Goal: Task Accomplishment & Management: Use online tool/utility

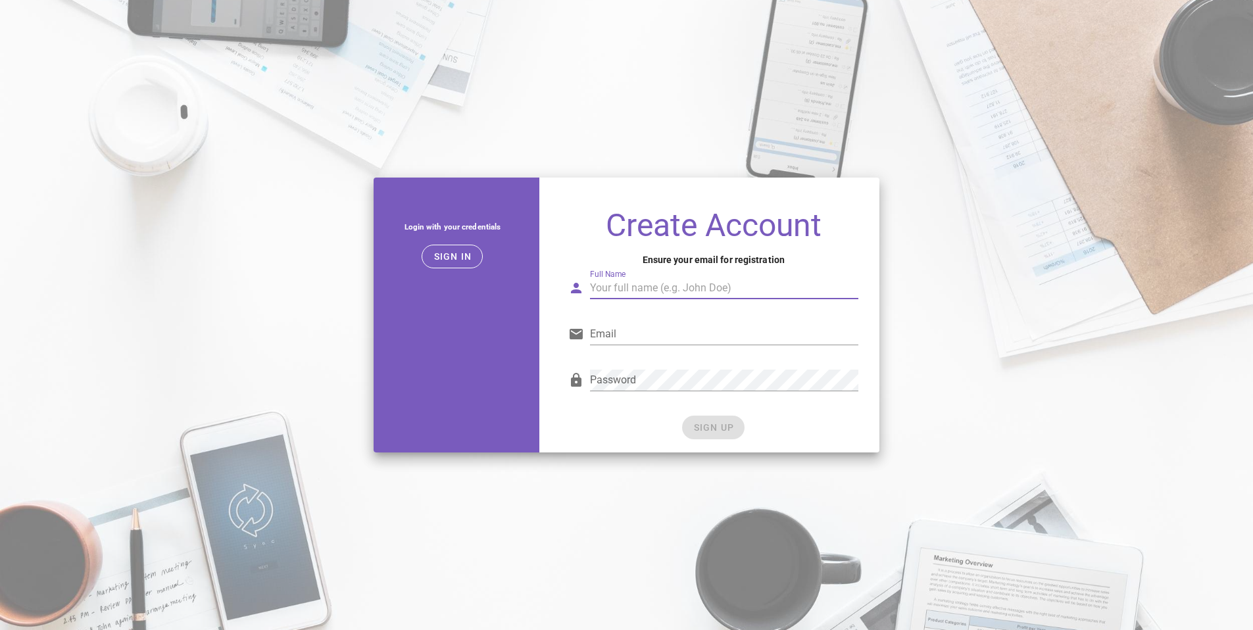
click at [657, 287] on input "Full Name" at bounding box center [724, 288] width 268 height 21
type input "Santiago Uribe Melgarejo"
click at [689, 343] on input "Email" at bounding box center [724, 334] width 268 height 21
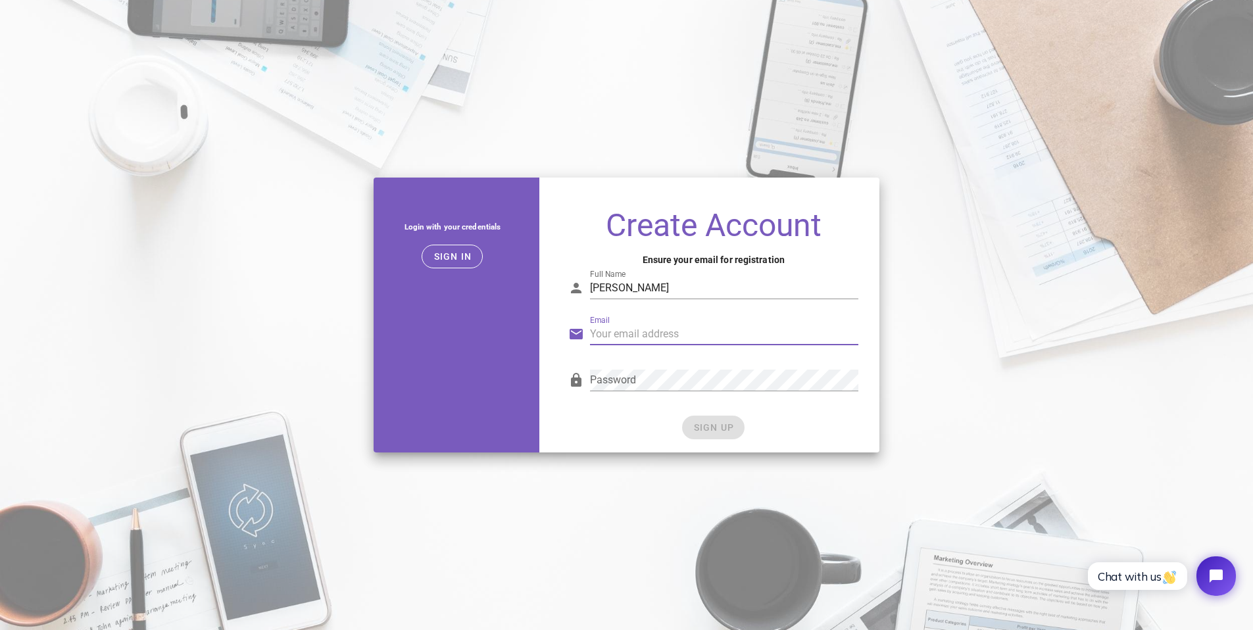
type input "[EMAIL_ADDRESS][DOMAIN_NAME]"
click at [695, 391] on div "Password" at bounding box center [724, 380] width 268 height 21
click at [725, 417] on div "SIGN UP" at bounding box center [713, 428] width 290 height 24
click at [724, 421] on button "SIGN UP" at bounding box center [713, 428] width 62 height 24
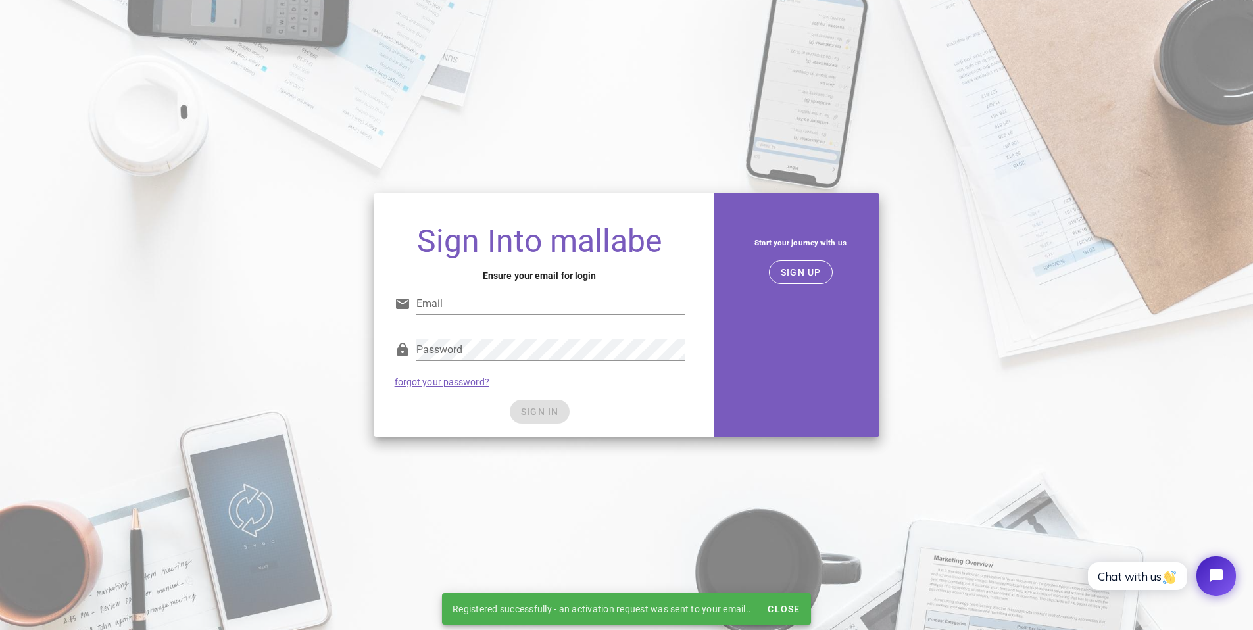
type input "[EMAIL_ADDRESS][DOMAIN_NAME]"
click at [540, 410] on div "SIGN IN" at bounding box center [540, 412] width 290 height 24
click at [548, 411] on span "SIGN IN" at bounding box center [539, 412] width 39 height 11
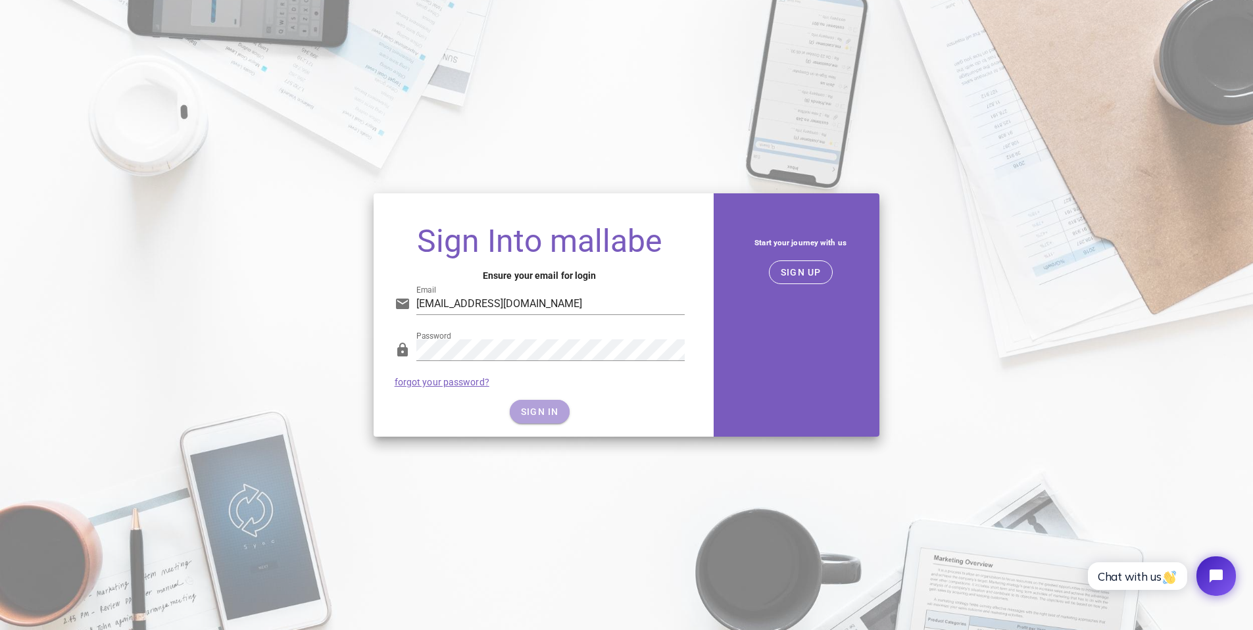
click at [547, 409] on span "SIGN IN" at bounding box center [539, 412] width 39 height 11
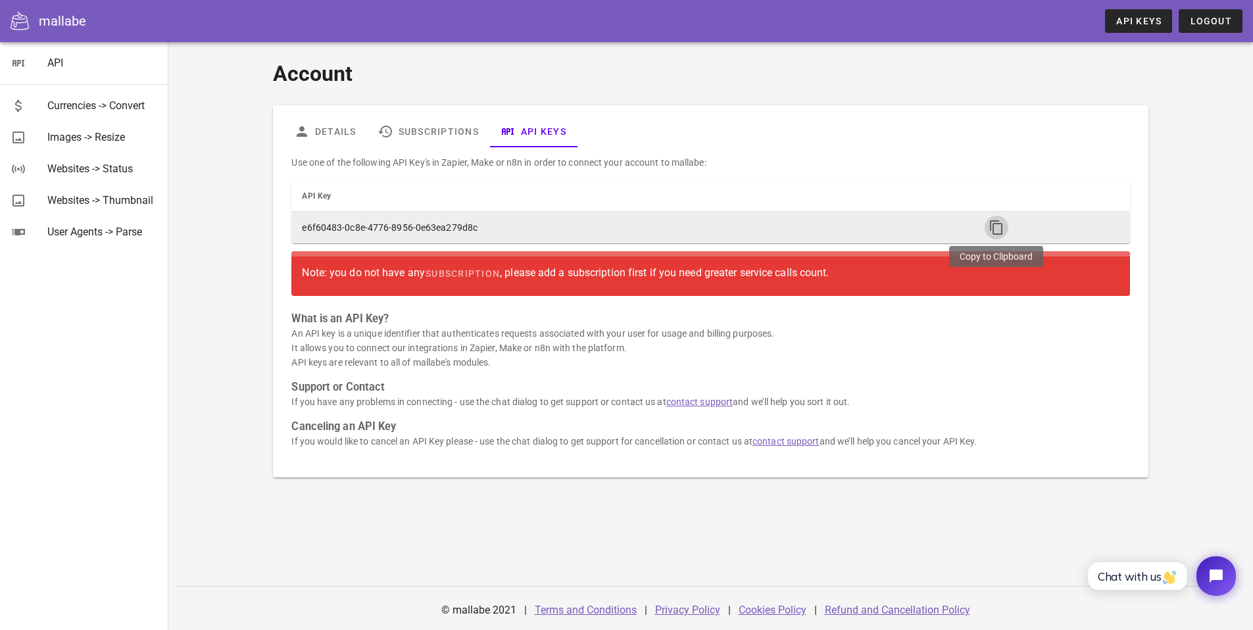
click at [996, 228] on icon "button" at bounding box center [997, 228] width 16 height 16
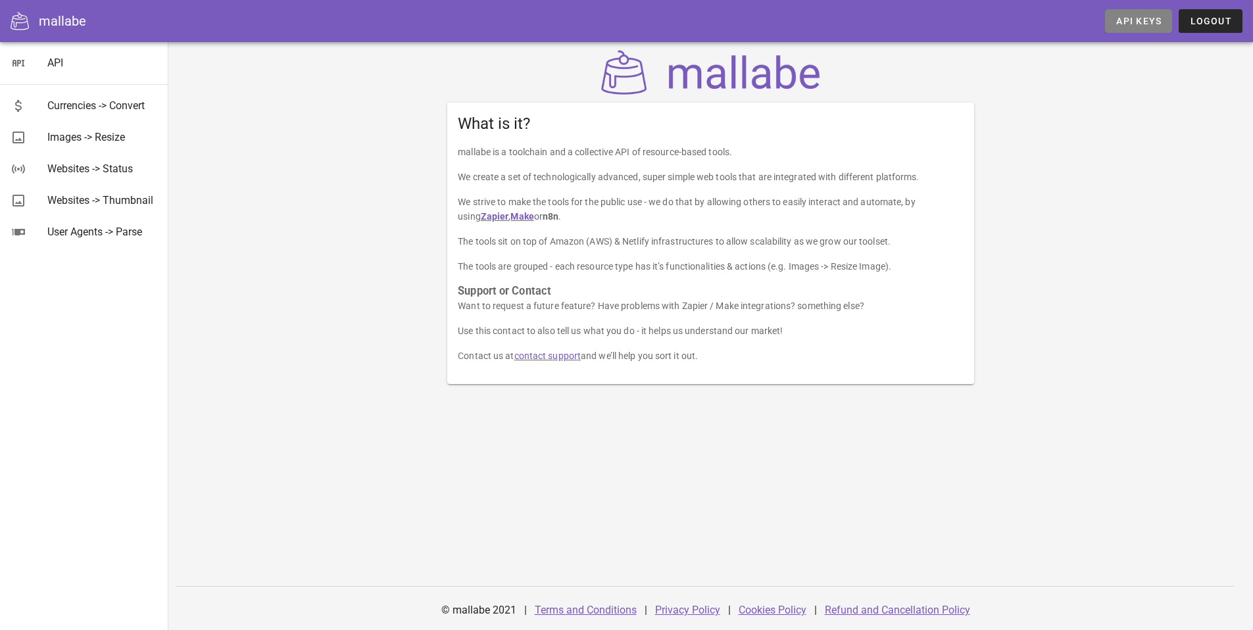
click at [1164, 20] on link "API Keys" at bounding box center [1138, 21] width 67 height 24
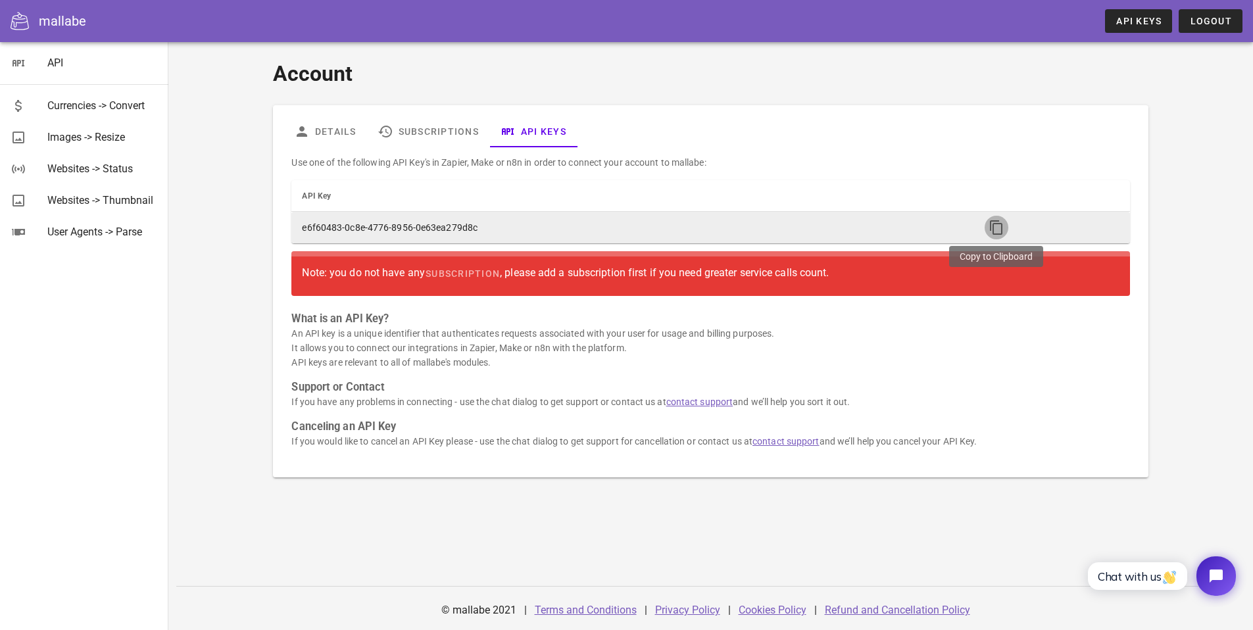
click at [999, 227] on icon "button" at bounding box center [997, 228] width 16 height 16
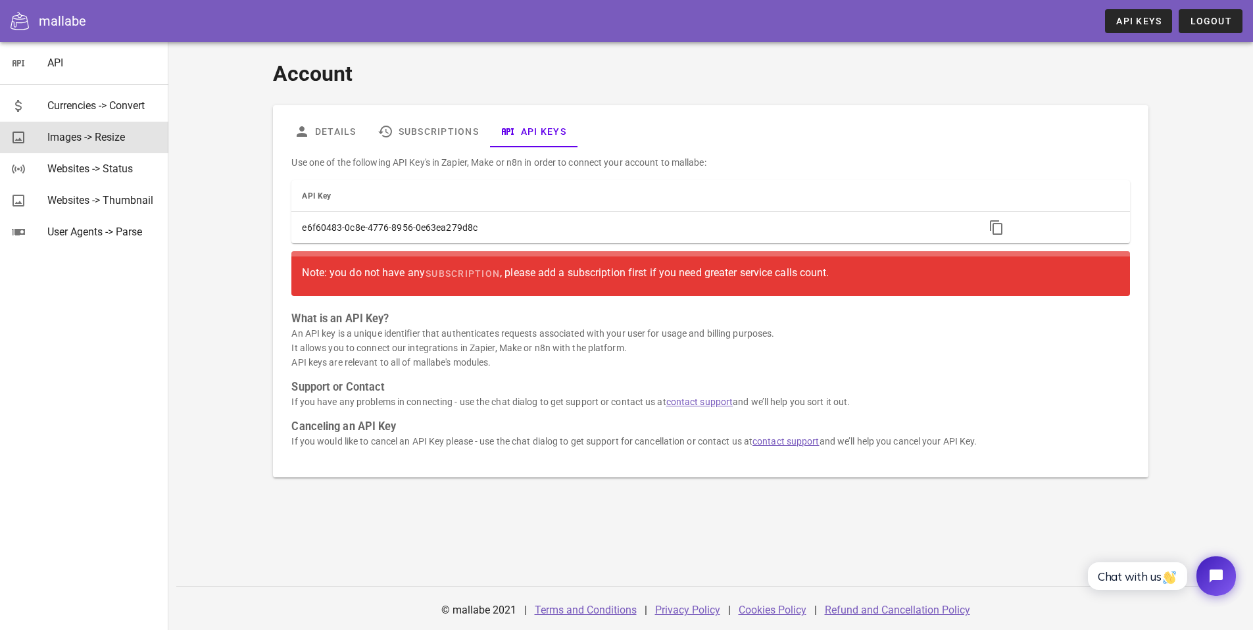
click at [88, 128] on div "Images -> Resize" at bounding box center [102, 137] width 111 height 28
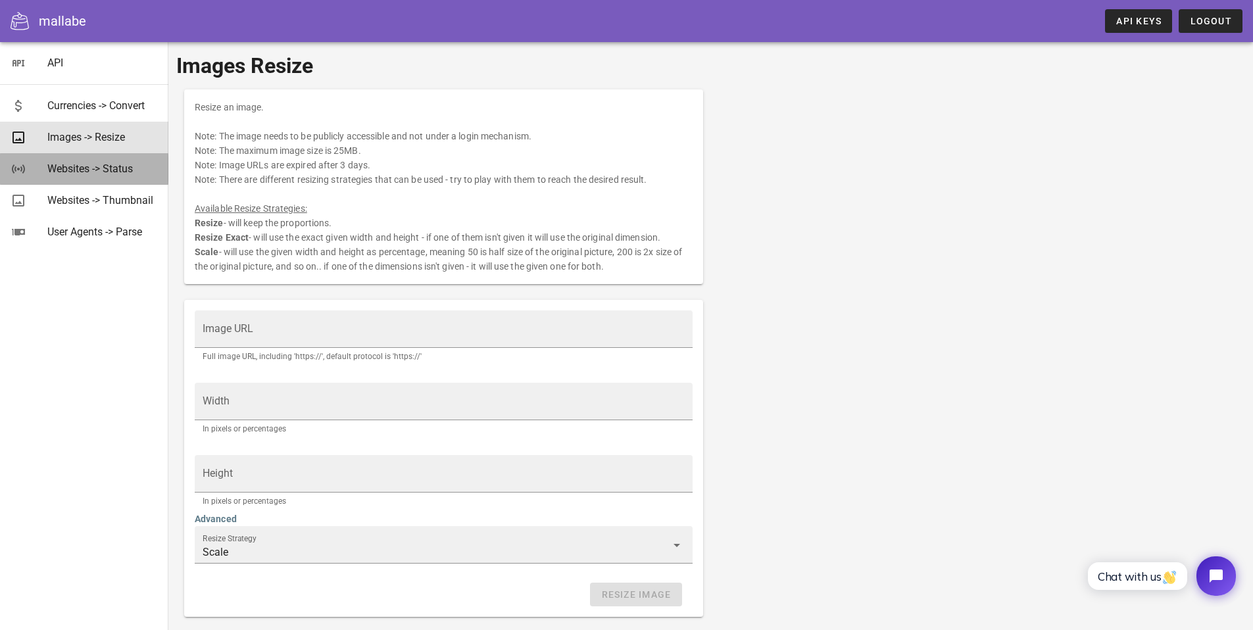
click at [128, 168] on div "Websites -> Status" at bounding box center [102, 168] width 111 height 12
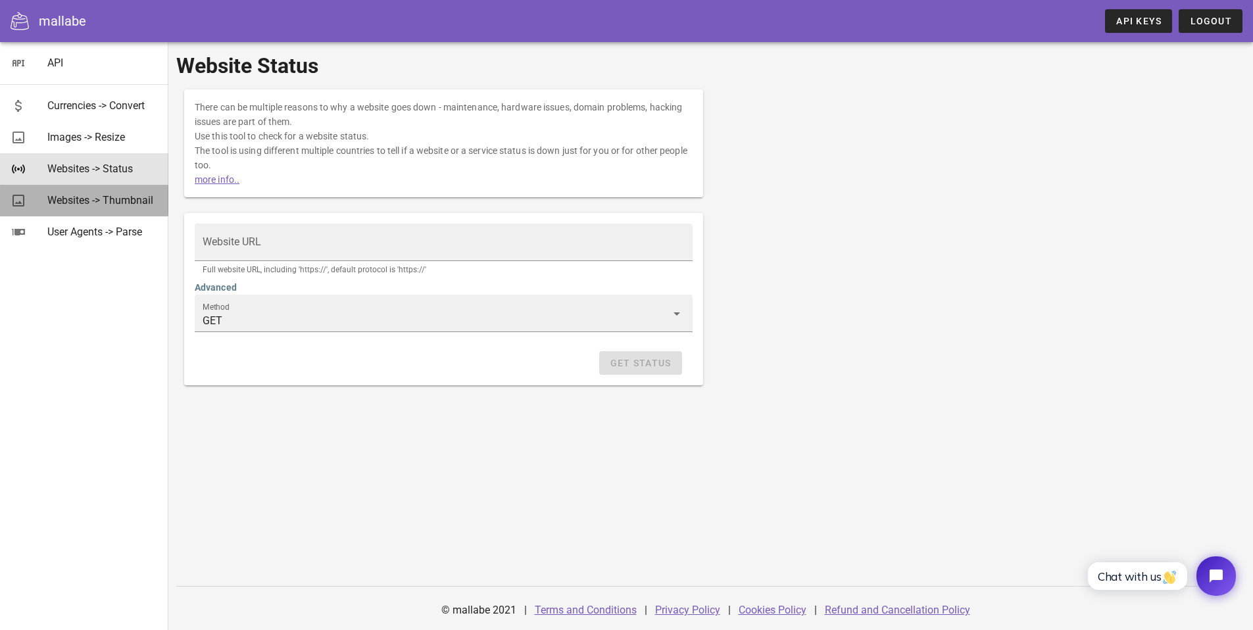
click at [117, 214] on div "Websites -> Thumbnail" at bounding box center [102, 200] width 111 height 28
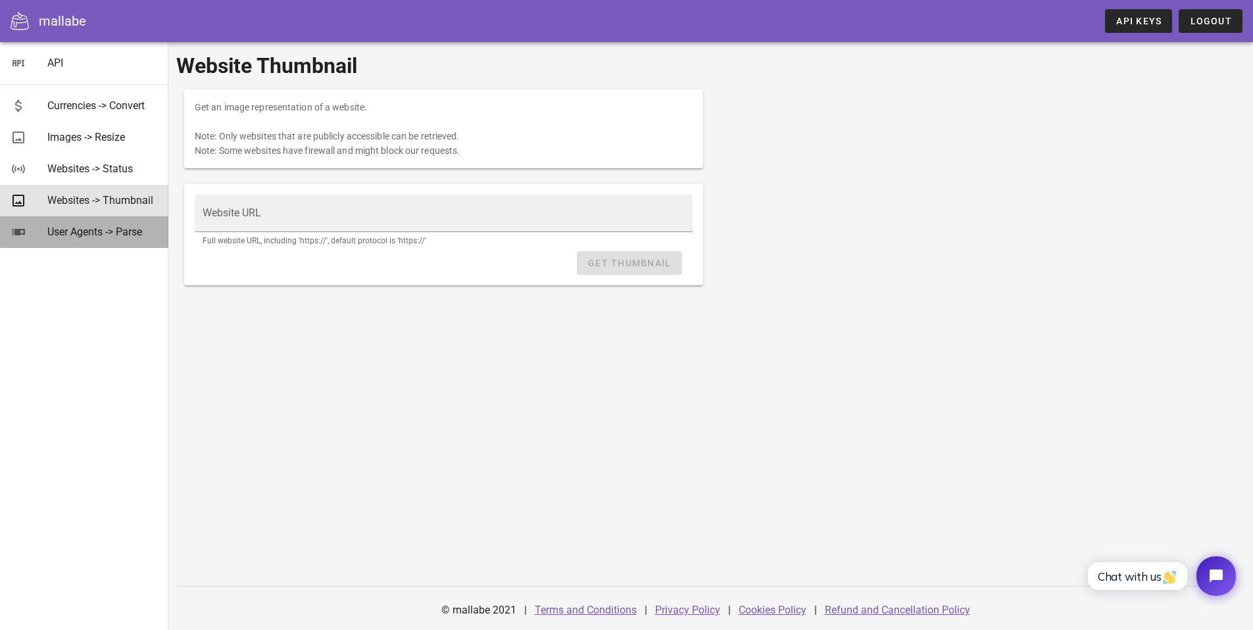
click at [122, 239] on div "User Agents -> Parse" at bounding box center [102, 232] width 111 height 28
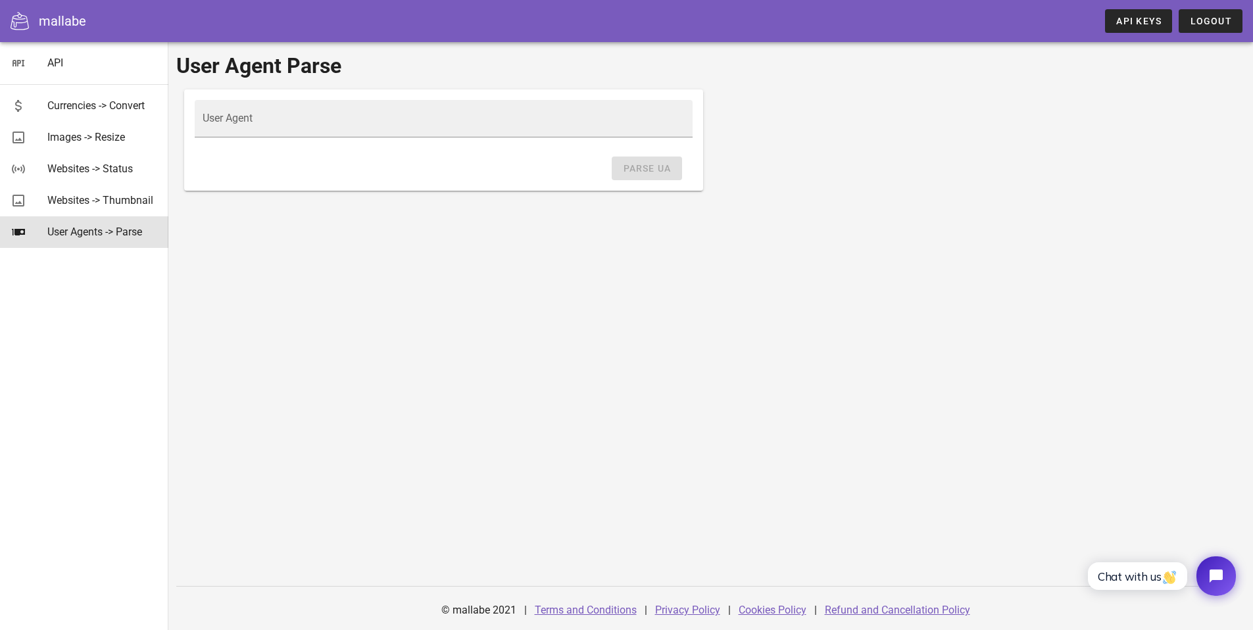
click at [25, 26] on icon at bounding box center [20, 21] width 18 height 18
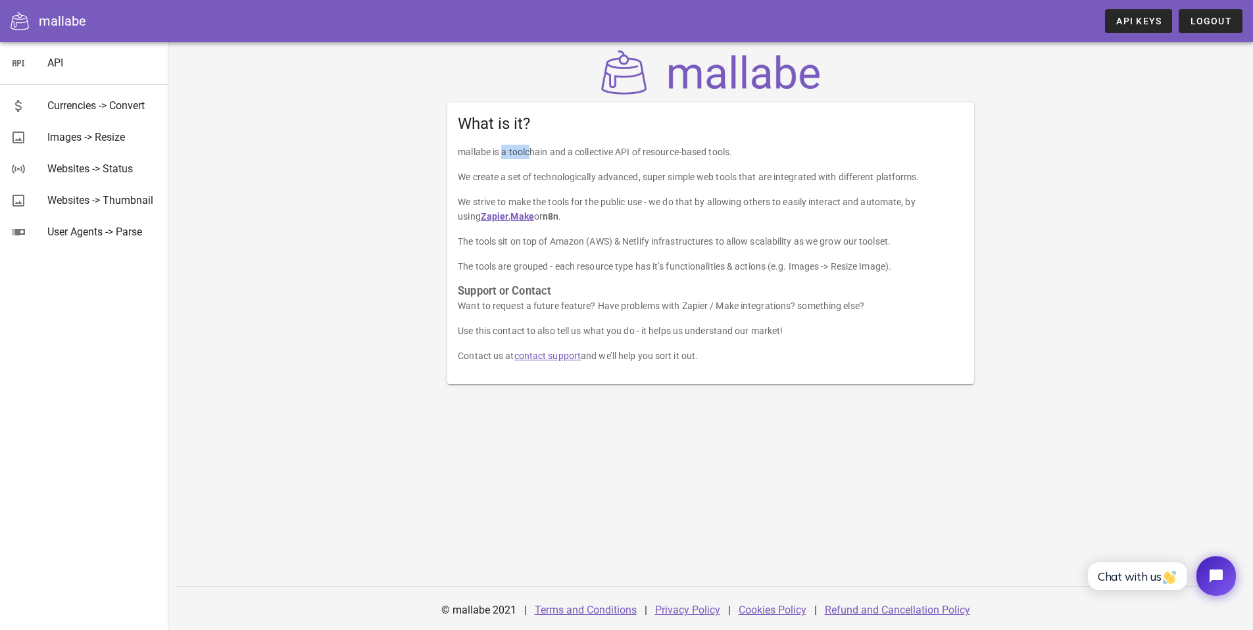
drag, startPoint x: 455, startPoint y: 152, endPoint x: 491, endPoint y: 155, distance: 36.3
click at [491, 155] on div "mallabe is a toolchain and a collective API of resource-based tools. We create …" at bounding box center [710, 264] width 527 height 239
